Goal: Information Seeking & Learning: Learn about a topic

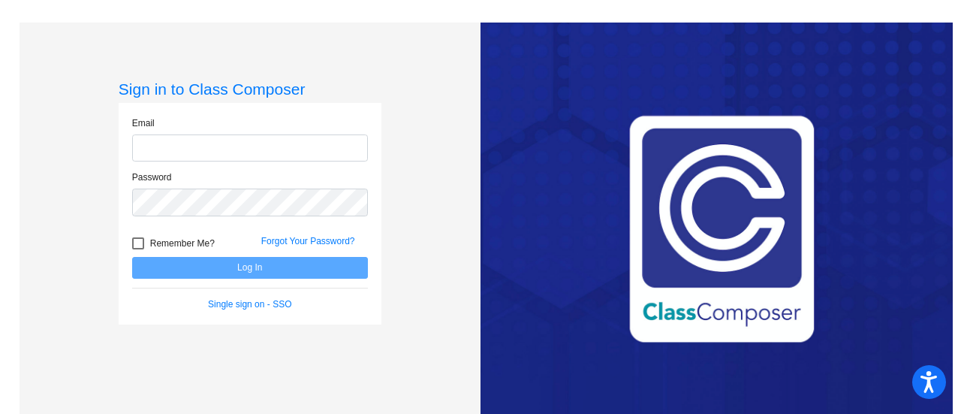
click at [196, 146] on input "email" at bounding box center [250, 148] width 236 height 28
type input "[EMAIL_ADDRESS][DOMAIN_NAME]"
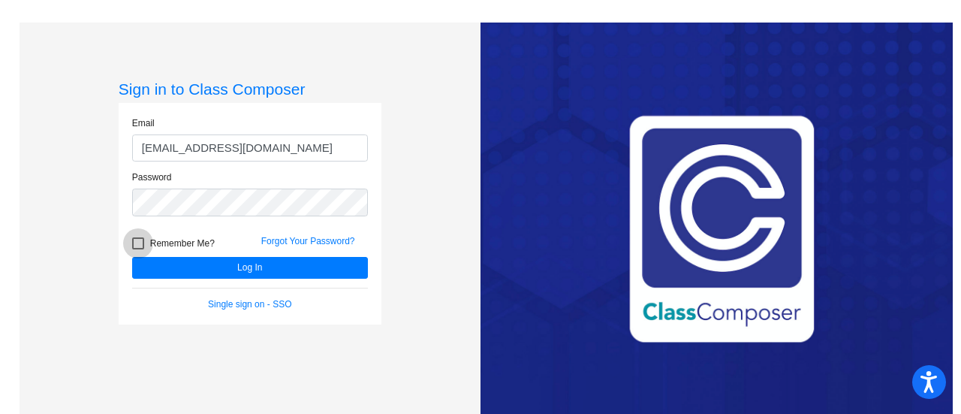
click at [132, 246] on div at bounding box center [138, 243] width 12 height 12
click at [137, 249] on input "Remember Me?" at bounding box center [137, 249] width 1 height 1
checkbox input "true"
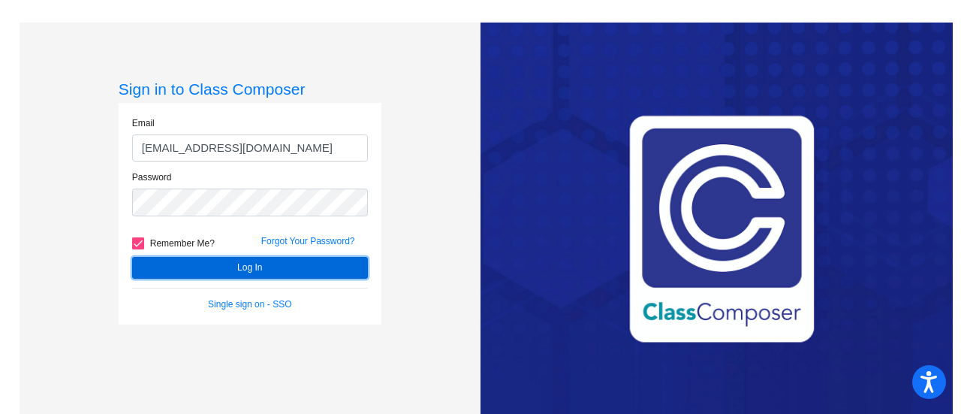
click at [271, 264] on button "Log In" at bounding box center [250, 268] width 236 height 22
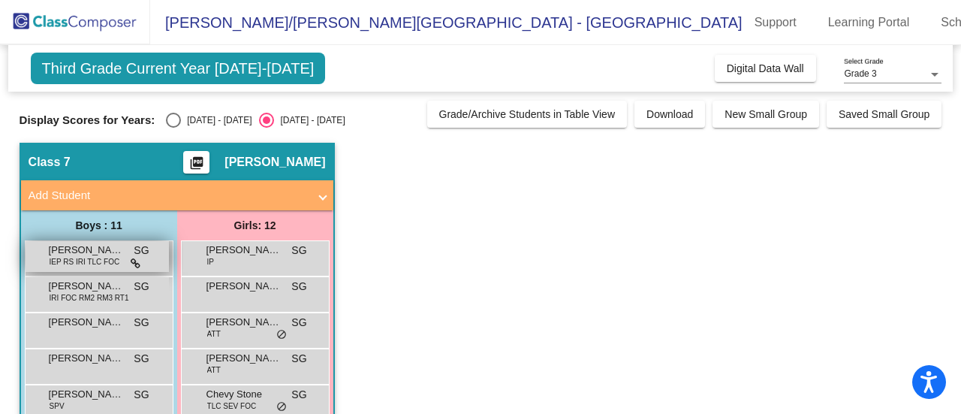
click at [86, 259] on span "IEP RS IRI TLC FOC" at bounding box center [85, 261] width 71 height 11
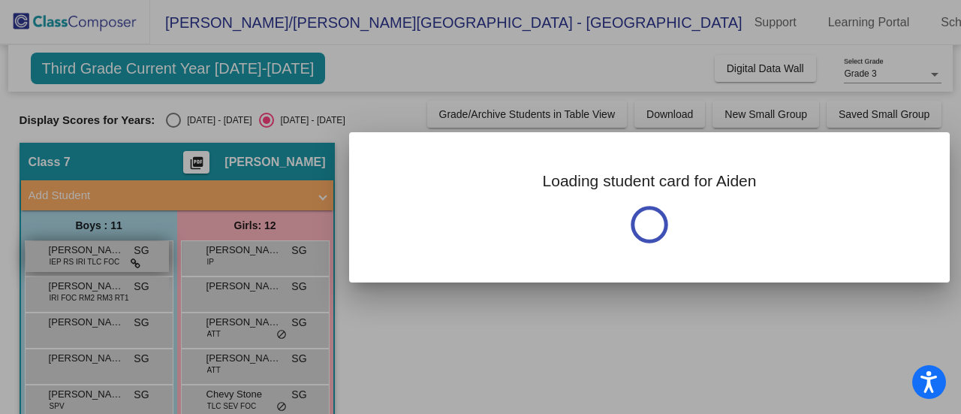
click at [86, 259] on div at bounding box center [480, 207] width 961 height 414
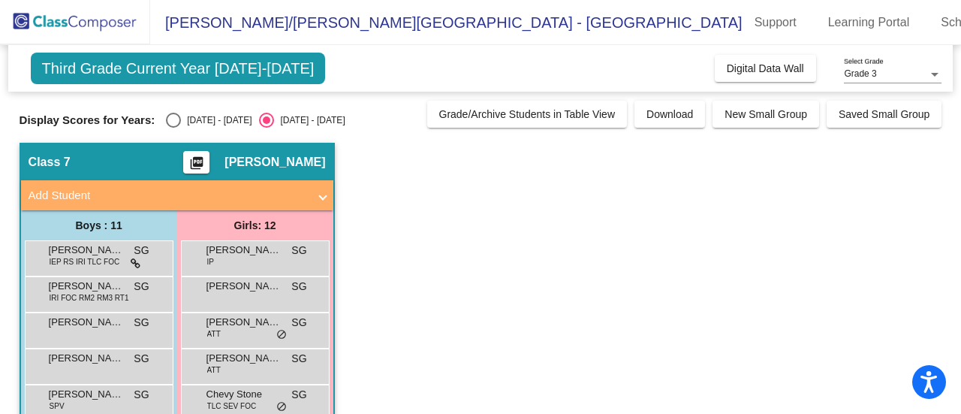
click at [171, 118] on div "Select an option" at bounding box center [173, 120] width 15 height 15
click at [173, 128] on input "[DATE] - [DATE]" at bounding box center [173, 128] width 1 height 1
radio input "true"
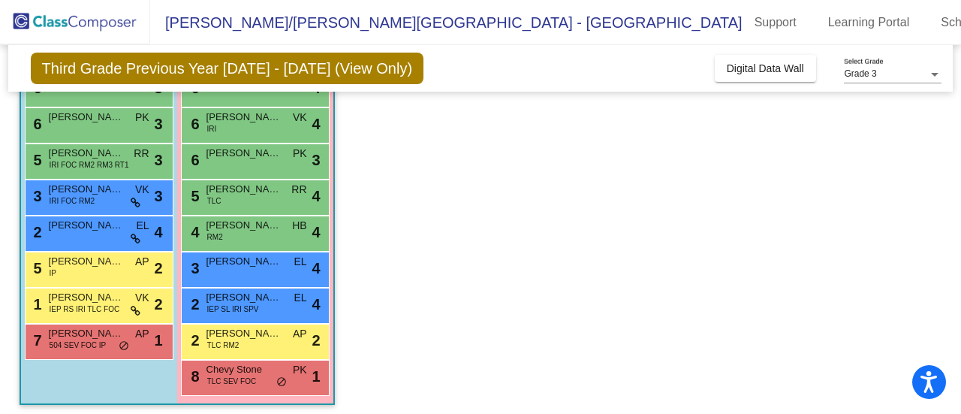
scroll to position [282, 0]
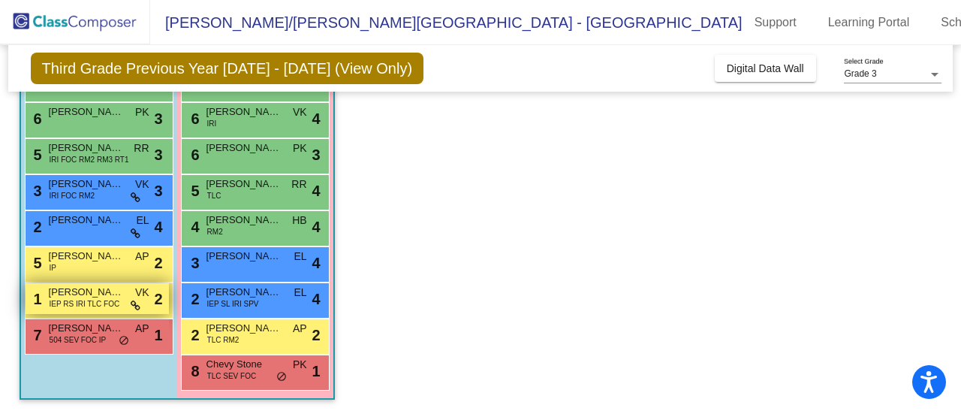
click at [116, 303] on span "IEP RS IRI TLC FOC" at bounding box center [85, 303] width 71 height 11
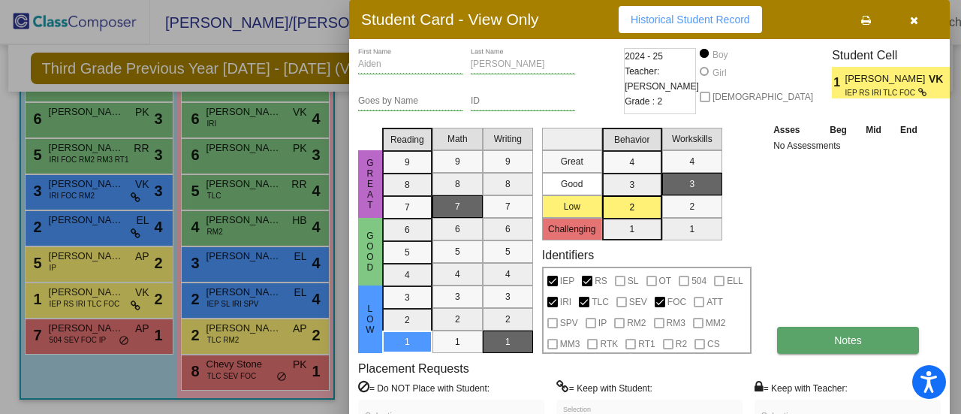
click at [877, 345] on button "Notes" at bounding box center [848, 340] width 142 height 27
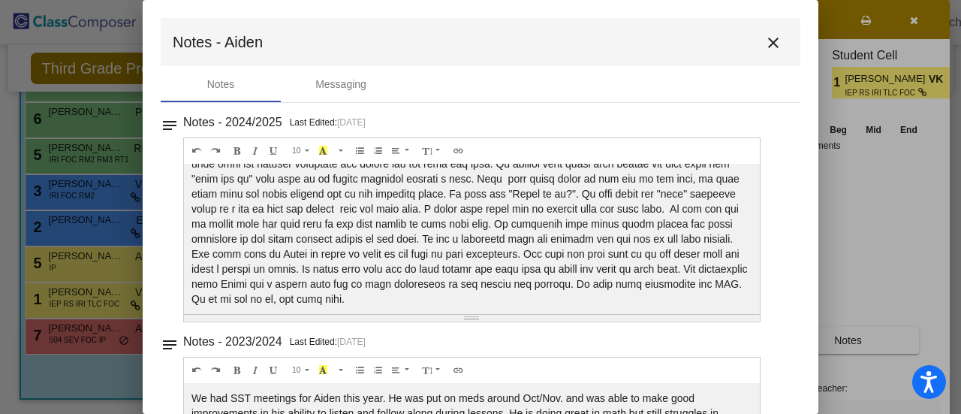
scroll to position [0, 0]
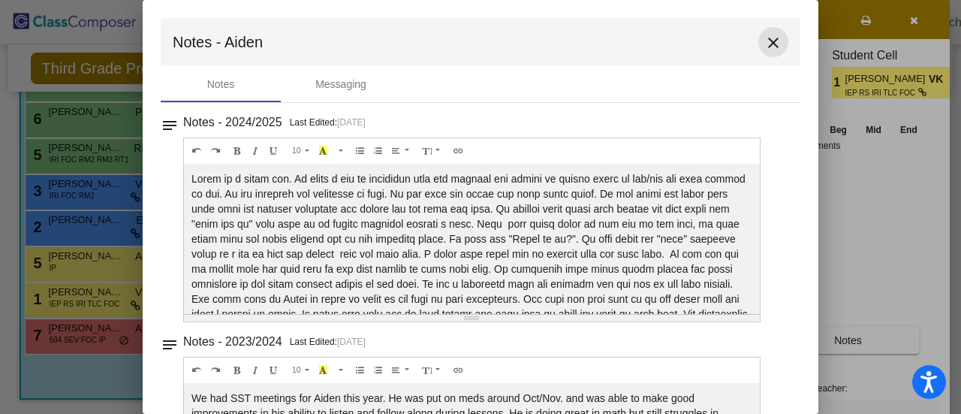
click at [764, 43] on mat-icon "close" at bounding box center [773, 43] width 18 height 18
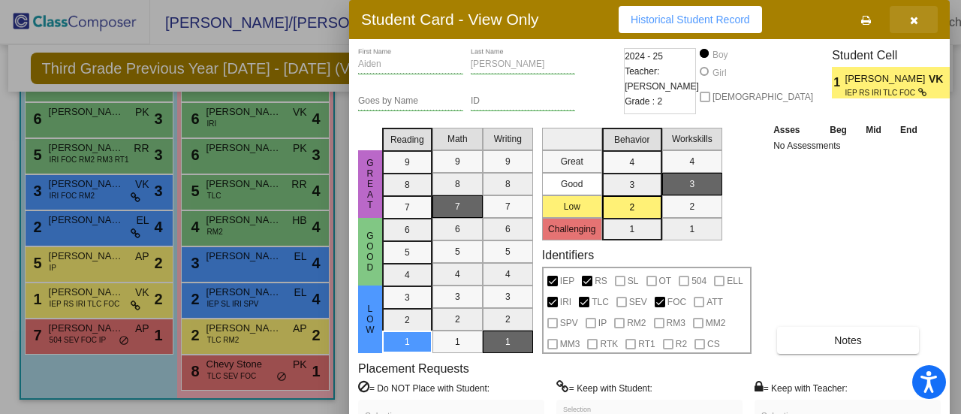
click at [913, 18] on icon "button" at bounding box center [914, 20] width 8 height 11
